Goal: Book appointment/travel/reservation

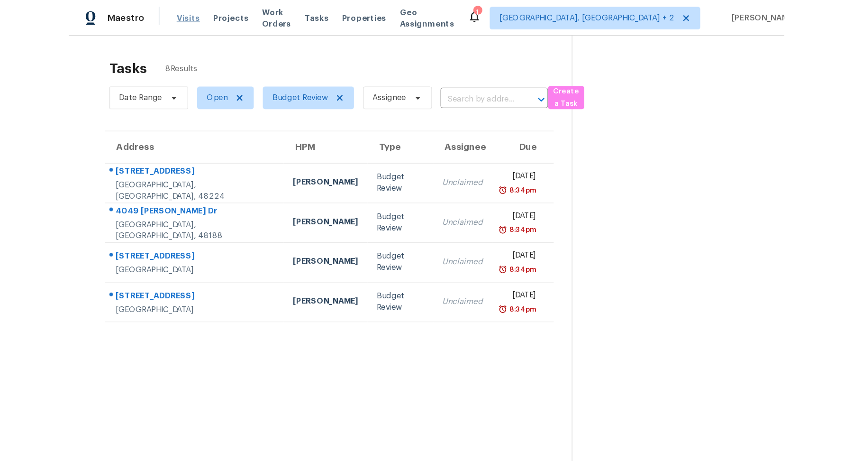
scroll to position [29, 0]
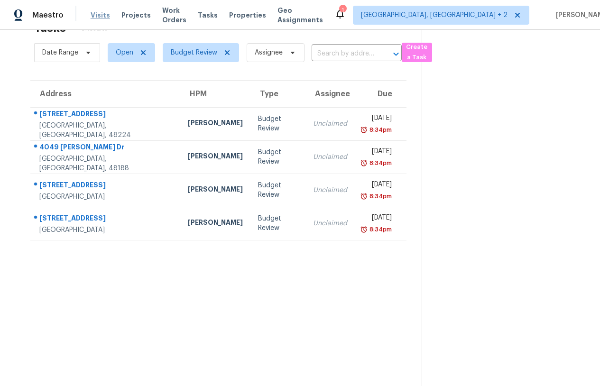
click at [91, 15] on span "Visits" at bounding box center [100, 14] width 19 height 9
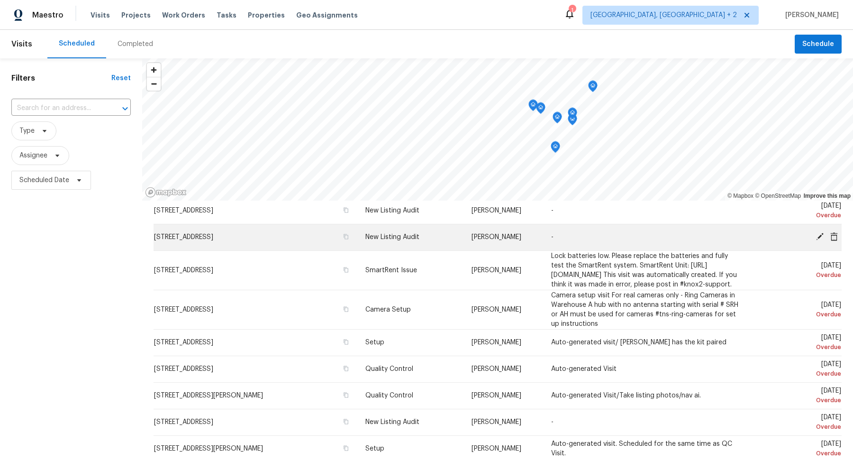
scroll to position [35, 0]
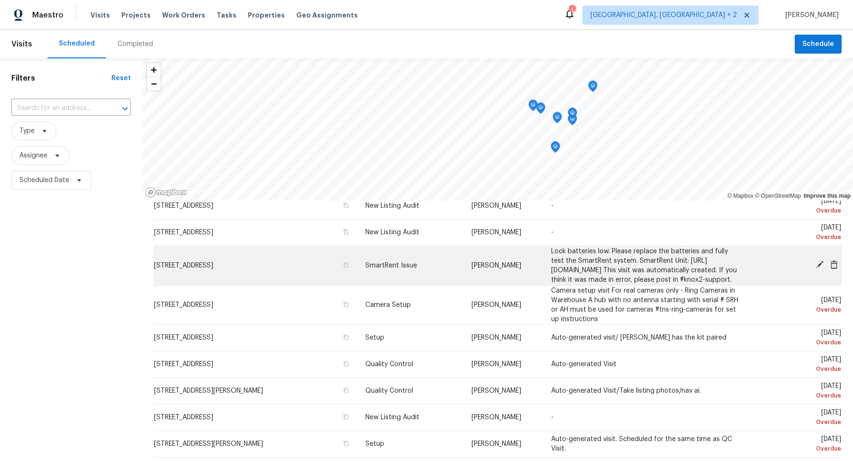
click at [599, 266] on icon at bounding box center [820, 265] width 8 height 8
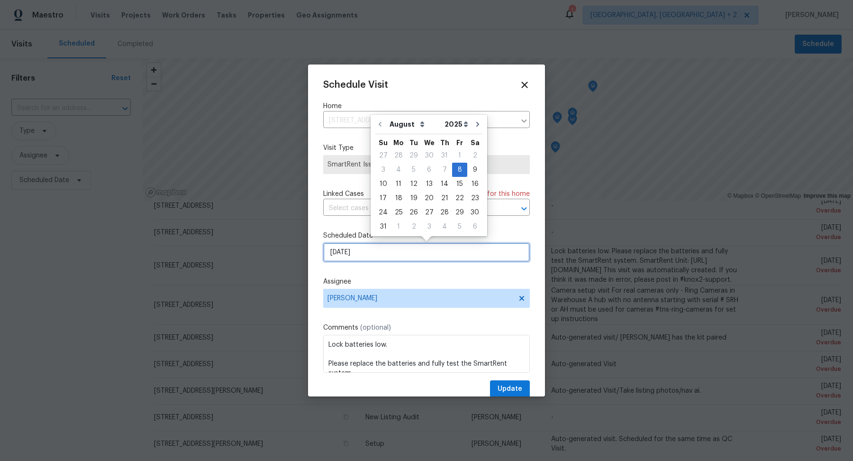
click at [394, 255] on input "[DATE]" at bounding box center [426, 252] width 207 height 19
click at [395, 183] on div "11" at bounding box center [398, 183] width 15 height 13
type input "[DATE]"
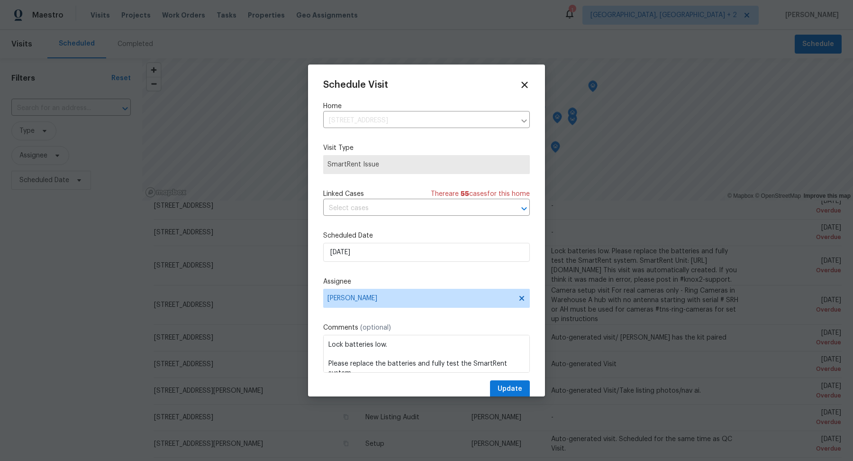
click at [526, 77] on div "Schedule Visit Home [STREET_ADDRESS] ​ Visit Type SmartRent Issue Linked Cases …" at bounding box center [426, 230] width 237 height 332
click at [525, 82] on icon at bounding box center [524, 84] width 11 height 11
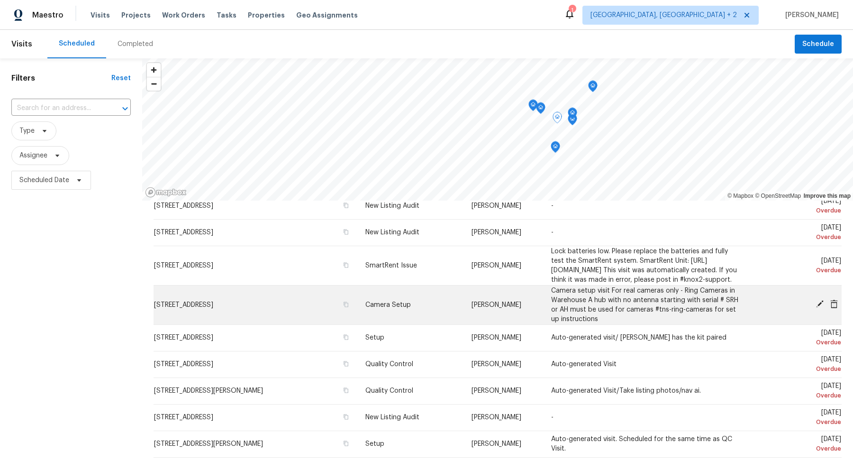
click at [599, 308] on icon at bounding box center [820, 304] width 8 height 8
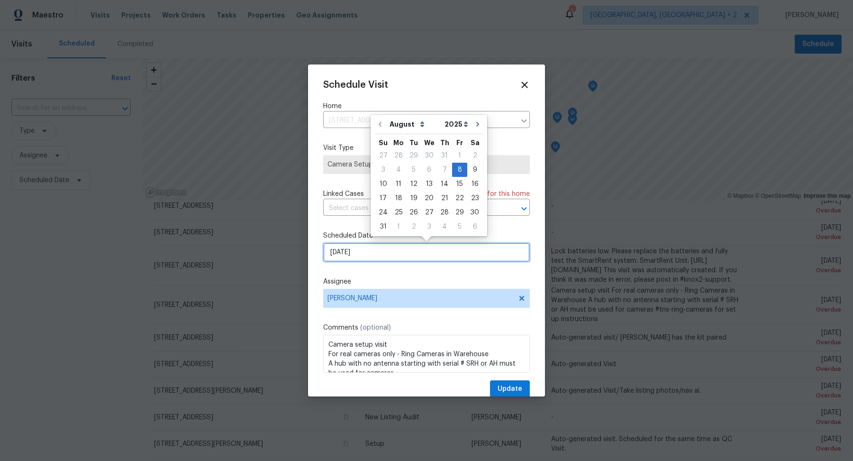
click at [454, 250] on input "[DATE]" at bounding box center [426, 252] width 207 height 19
click at [400, 183] on div "11" at bounding box center [398, 183] width 15 height 13
type input "[DATE]"
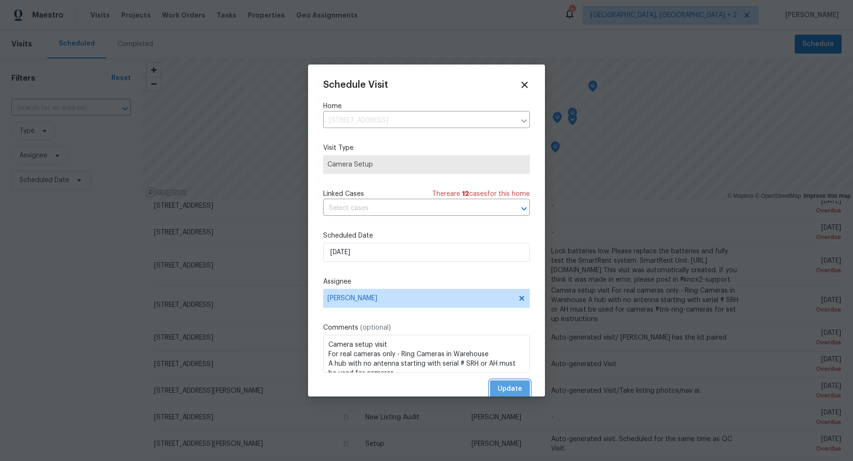
click at [502, 385] on span "Update" at bounding box center [510, 389] width 25 height 12
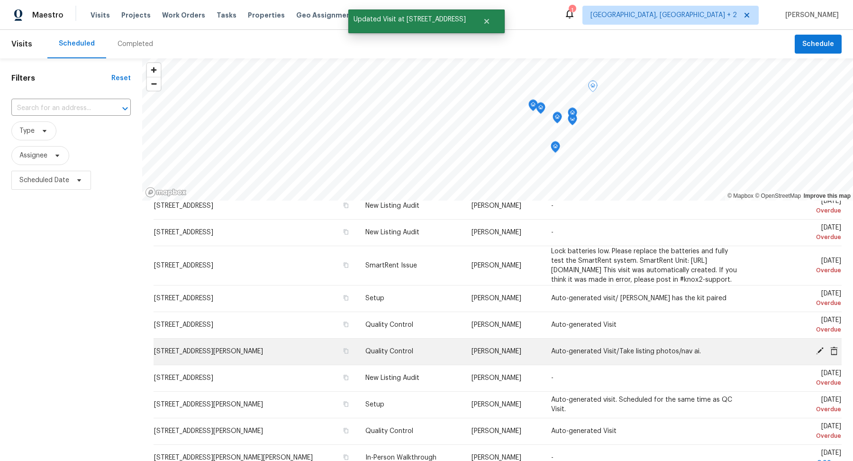
click at [599, 355] on icon at bounding box center [820, 351] width 8 height 8
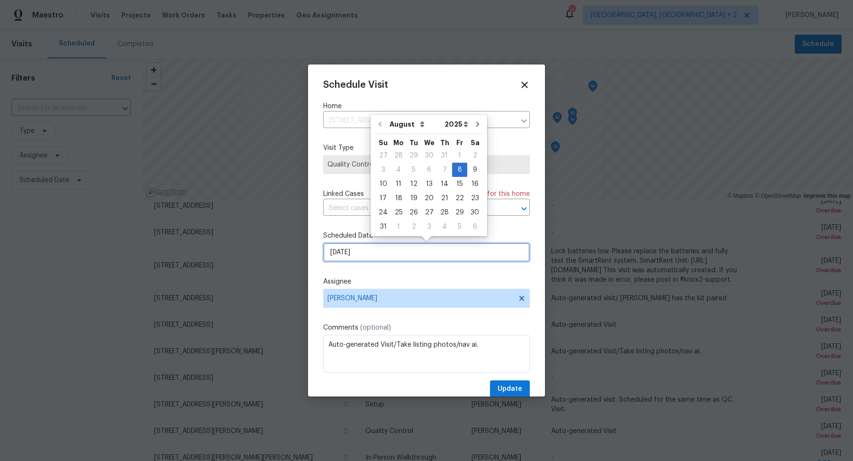
click at [408, 254] on input "[DATE]" at bounding box center [426, 252] width 207 height 19
click at [398, 186] on div "11" at bounding box center [398, 183] width 15 height 13
type input "[DATE]"
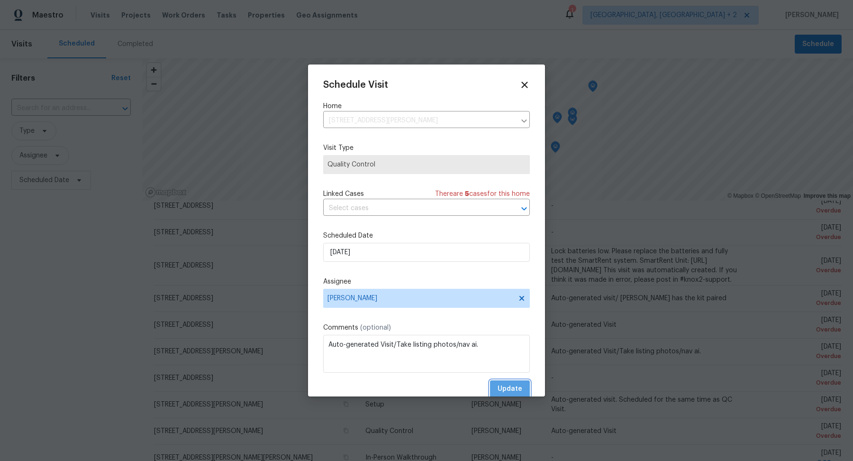
click at [518, 385] on span "Update" at bounding box center [510, 389] width 25 height 12
